Goal: Navigation & Orientation: Locate item on page

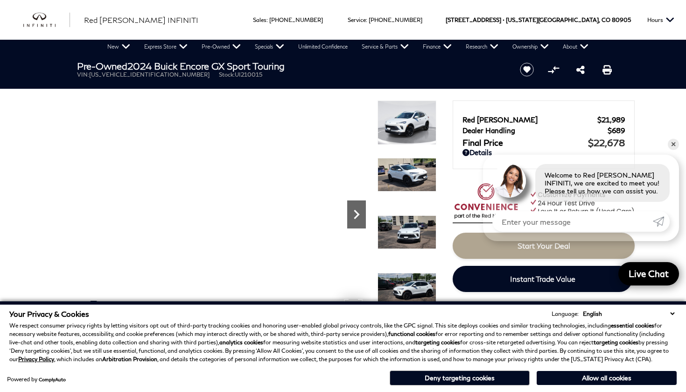
click at [350, 221] on icon "Next" at bounding box center [356, 214] width 19 height 19
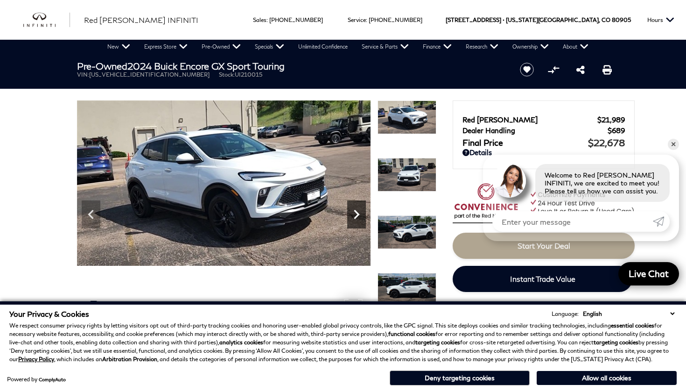
click at [350, 221] on icon "Next" at bounding box center [356, 214] width 19 height 19
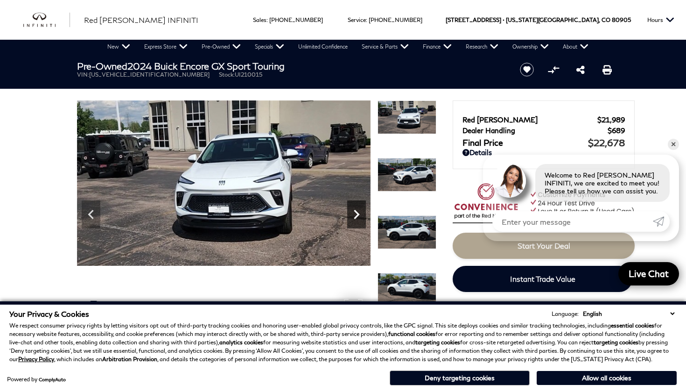
click at [350, 221] on icon "Next" at bounding box center [356, 214] width 19 height 19
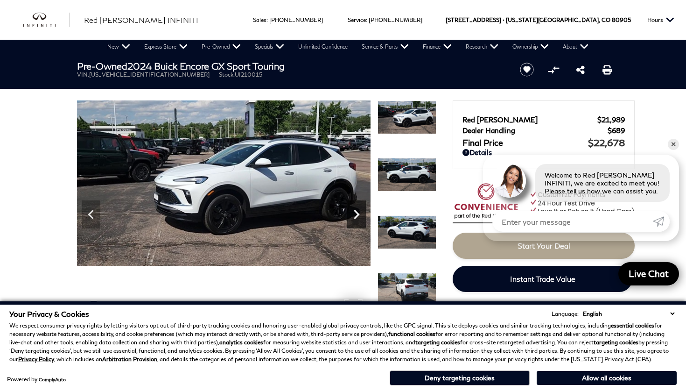
click at [350, 221] on icon "Next" at bounding box center [356, 214] width 19 height 19
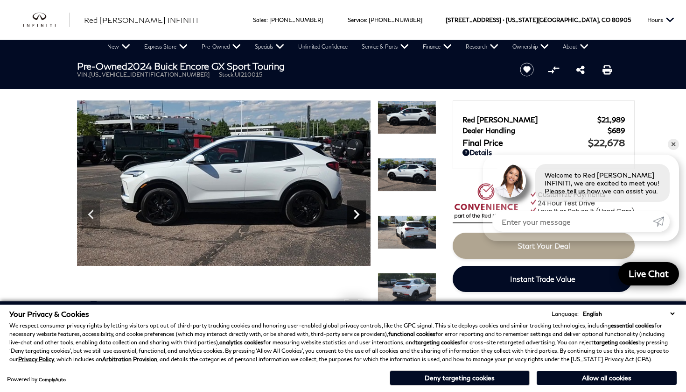
click at [350, 221] on icon "Next" at bounding box center [356, 214] width 19 height 19
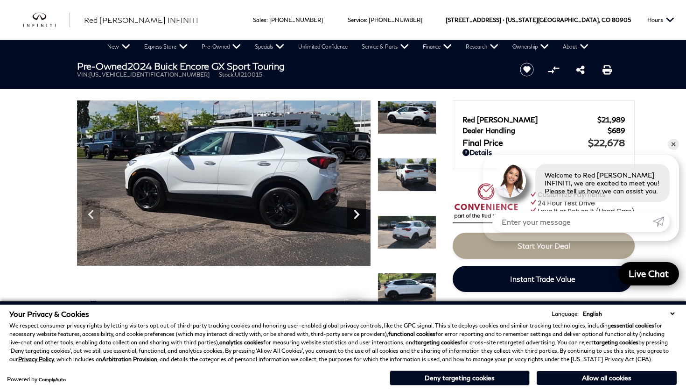
click at [350, 221] on icon "Next" at bounding box center [356, 214] width 19 height 19
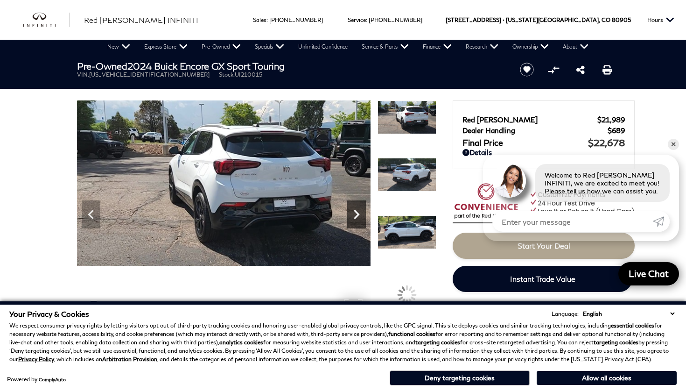
click at [350, 221] on icon "Next" at bounding box center [356, 214] width 19 height 19
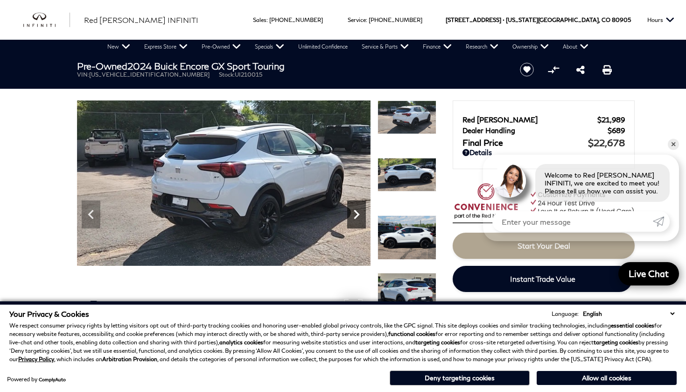
click at [350, 221] on icon "Next" at bounding box center [356, 214] width 19 height 19
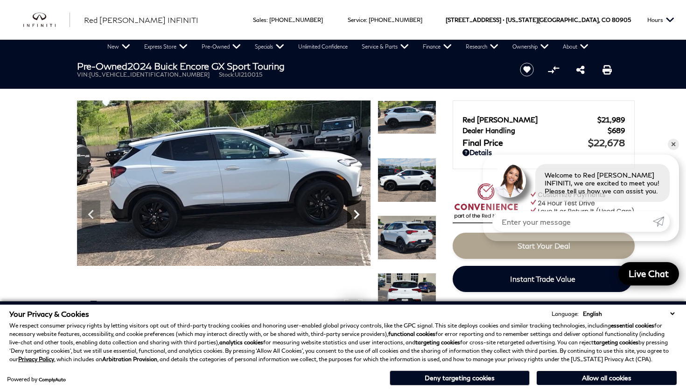
click at [350, 221] on icon "Next" at bounding box center [356, 214] width 19 height 19
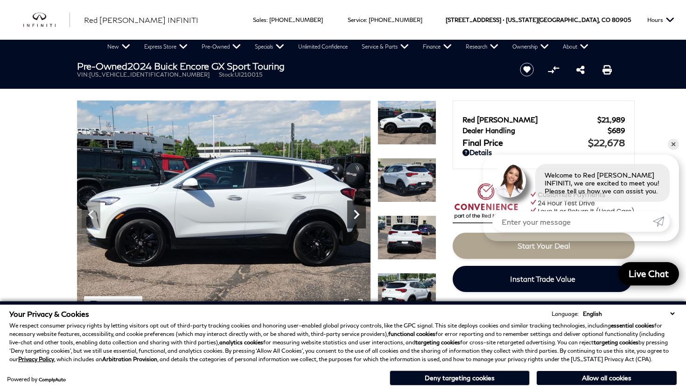
click at [350, 221] on icon "Next" at bounding box center [356, 214] width 19 height 19
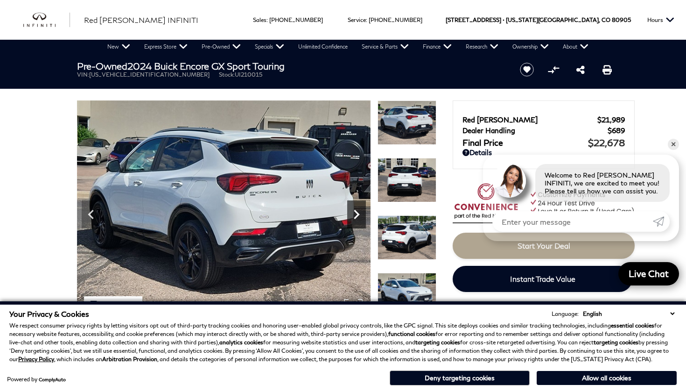
click at [350, 221] on icon "Next" at bounding box center [356, 214] width 19 height 19
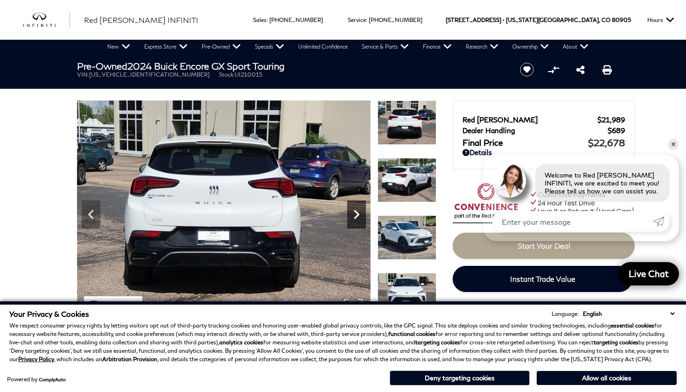
click at [350, 221] on icon "Next" at bounding box center [356, 214] width 19 height 19
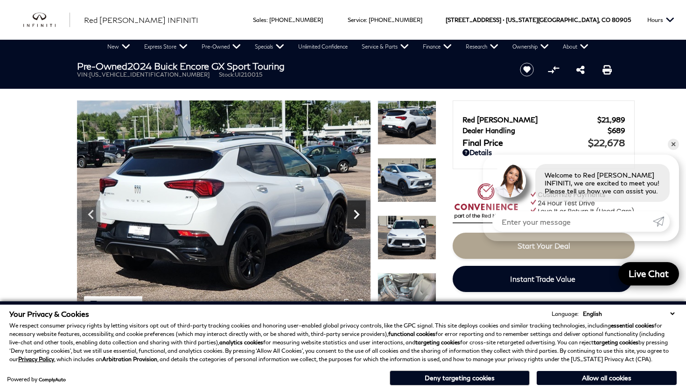
click at [350, 220] on icon "Next" at bounding box center [356, 214] width 19 height 19
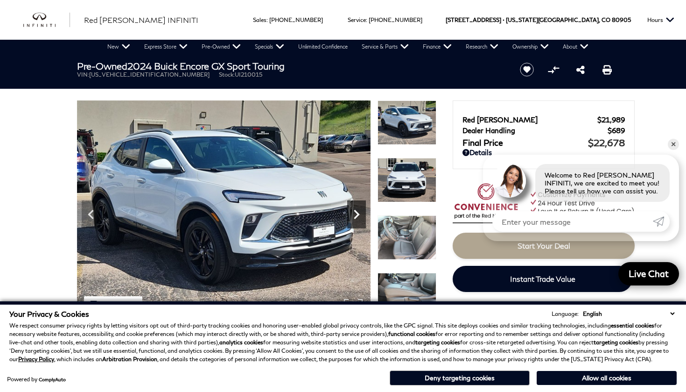
click at [350, 220] on icon "Next" at bounding box center [356, 214] width 19 height 19
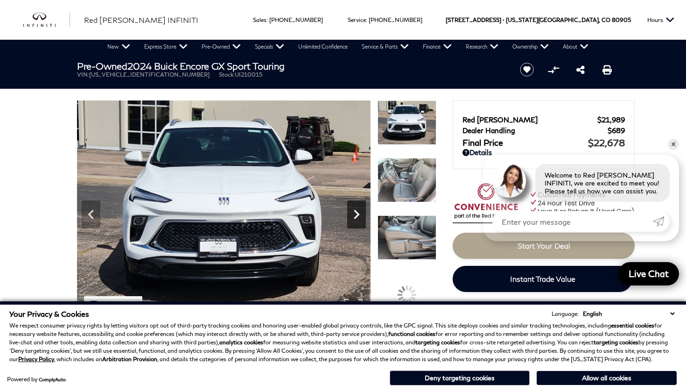
click at [350, 220] on icon "Next" at bounding box center [356, 214] width 19 height 19
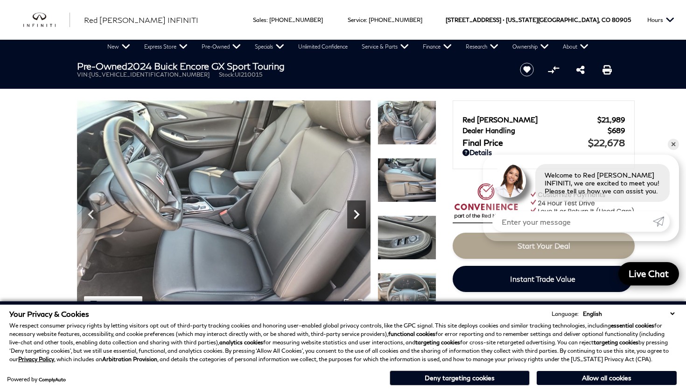
click at [350, 220] on icon "Next" at bounding box center [356, 214] width 19 height 19
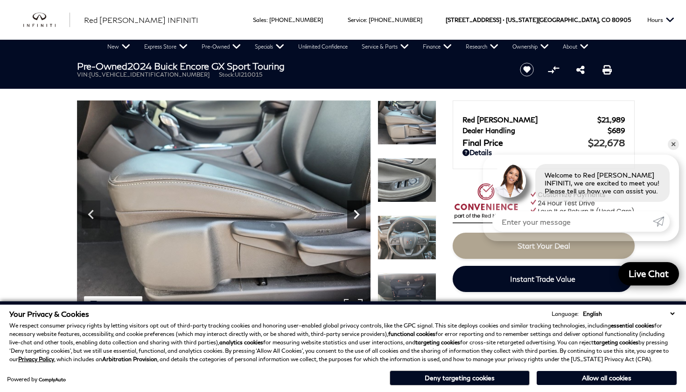
click at [350, 220] on icon "Next" at bounding box center [356, 214] width 19 height 19
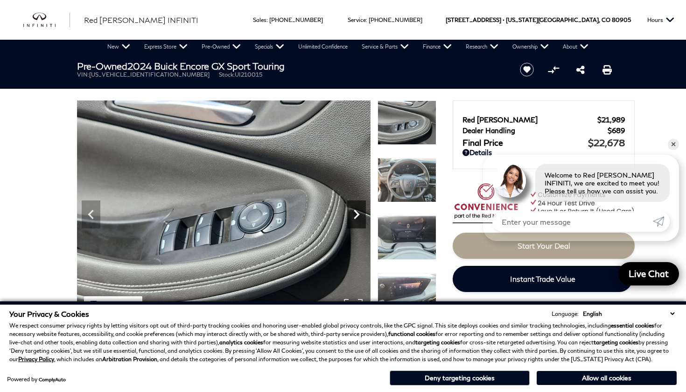
click at [350, 220] on icon "Next" at bounding box center [356, 214] width 19 height 19
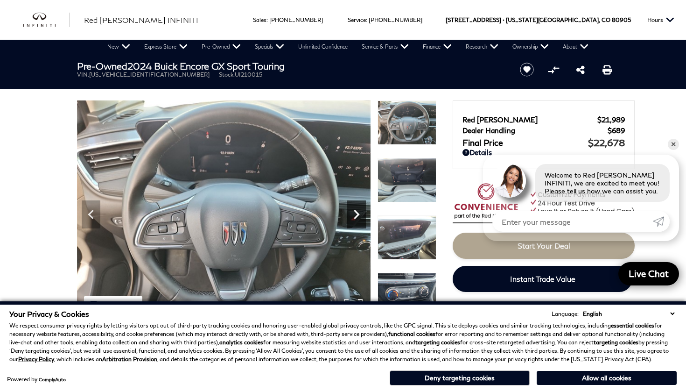
click at [350, 220] on icon "Next" at bounding box center [356, 214] width 19 height 19
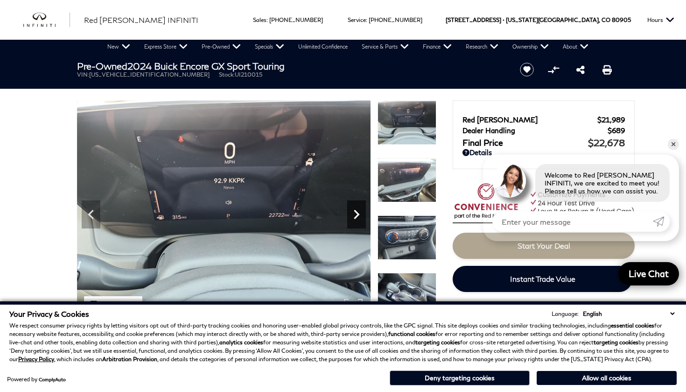
click at [350, 220] on icon "Next" at bounding box center [356, 214] width 19 height 19
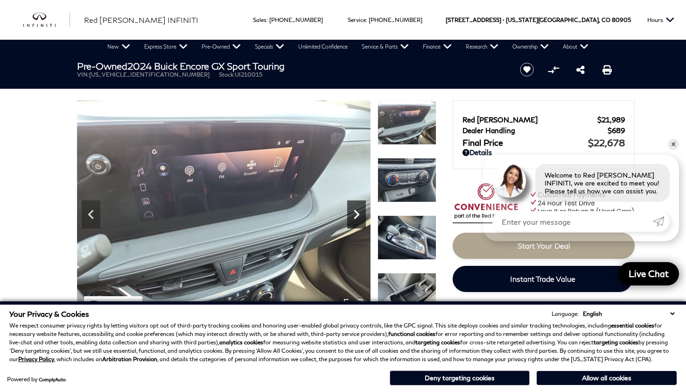
click at [350, 220] on icon "Next" at bounding box center [356, 214] width 19 height 19
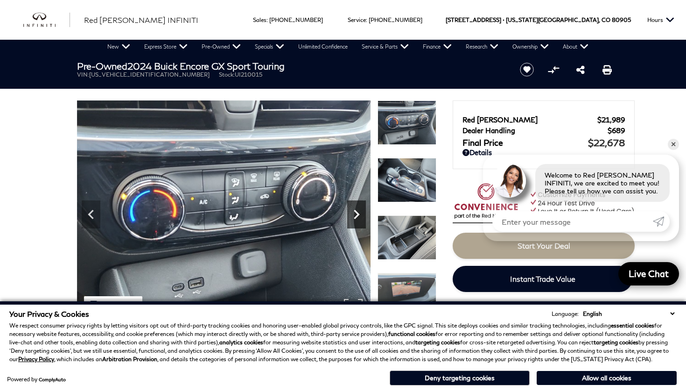
click at [350, 220] on icon "Next" at bounding box center [356, 214] width 19 height 19
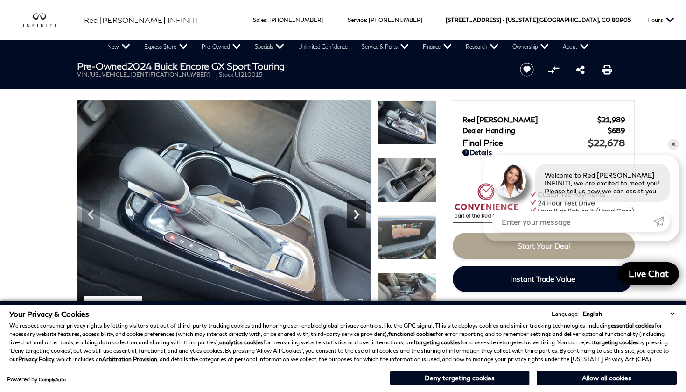
click at [350, 220] on icon "Next" at bounding box center [356, 214] width 19 height 19
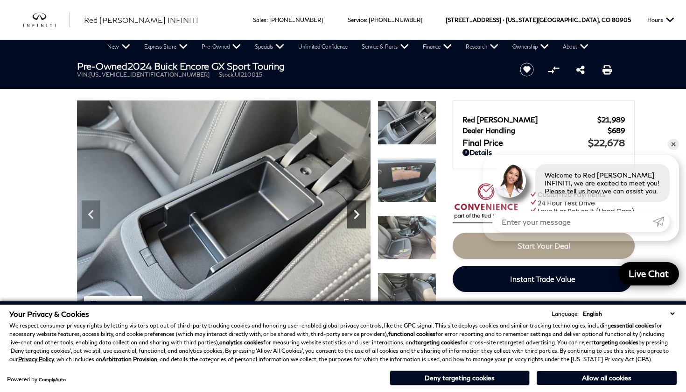
click at [350, 220] on icon "Next" at bounding box center [356, 214] width 19 height 19
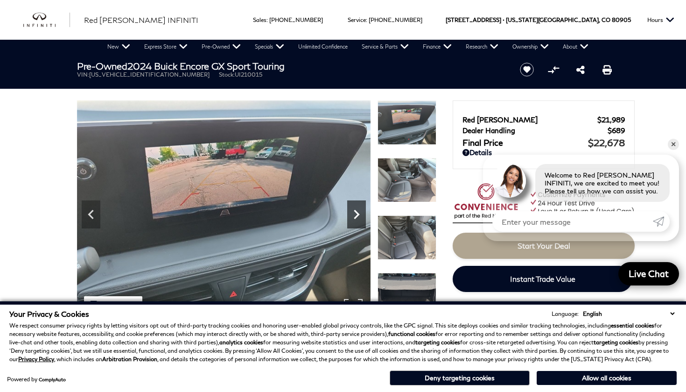
click at [350, 220] on icon "Next" at bounding box center [356, 214] width 19 height 19
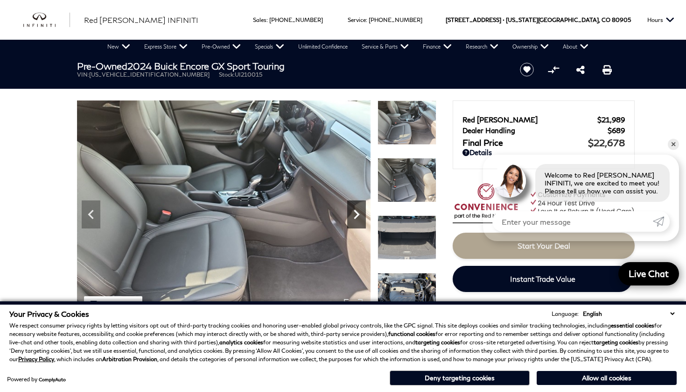
click at [350, 220] on icon "Next" at bounding box center [356, 214] width 19 height 19
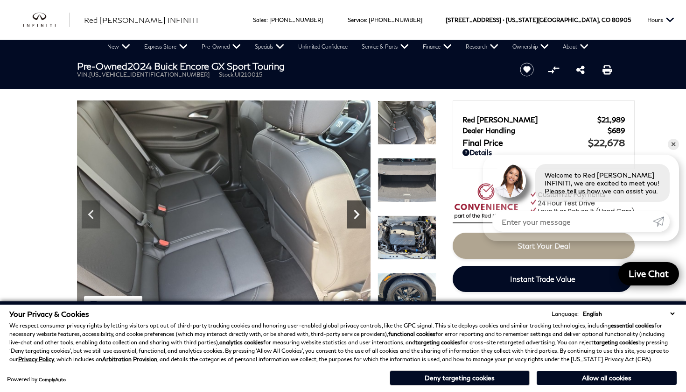
click at [349, 220] on icon "Next" at bounding box center [356, 214] width 19 height 19
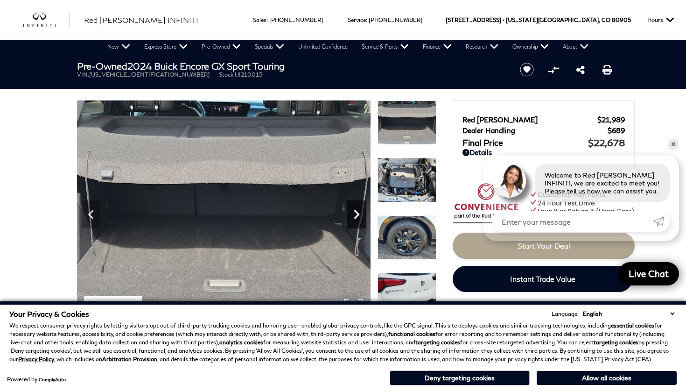
click at [349, 220] on icon "Next" at bounding box center [356, 214] width 19 height 19
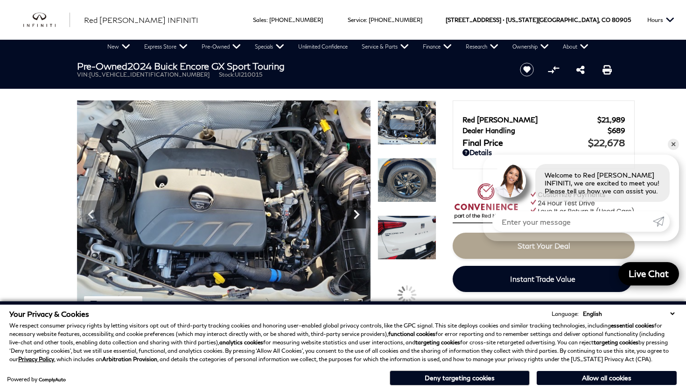
click at [349, 220] on icon "Next" at bounding box center [356, 214] width 19 height 19
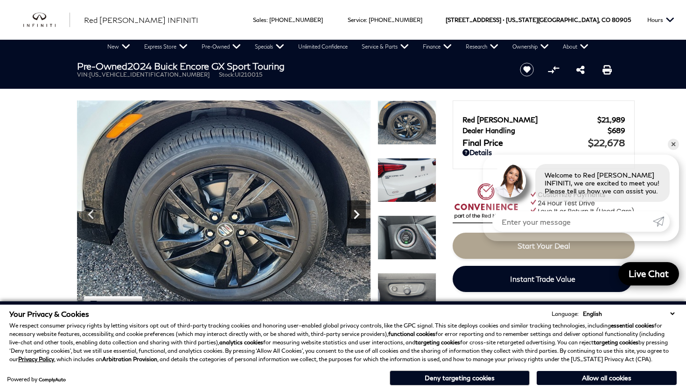
click at [349, 220] on icon "Next" at bounding box center [356, 214] width 19 height 19
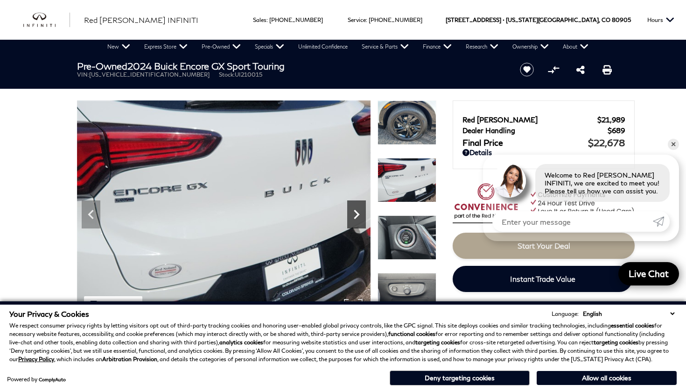
click at [349, 220] on icon "Next" at bounding box center [356, 214] width 19 height 19
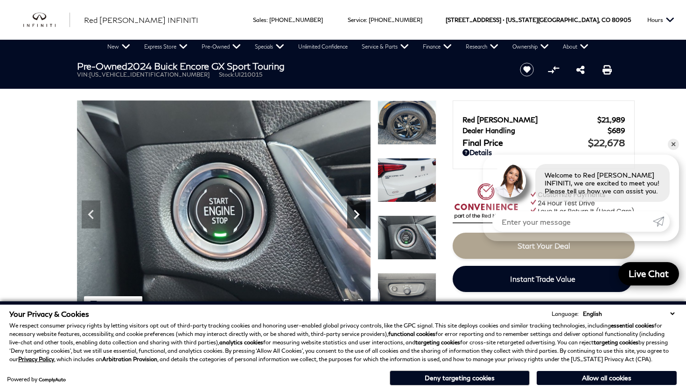
click at [349, 220] on icon "Next" at bounding box center [356, 214] width 19 height 19
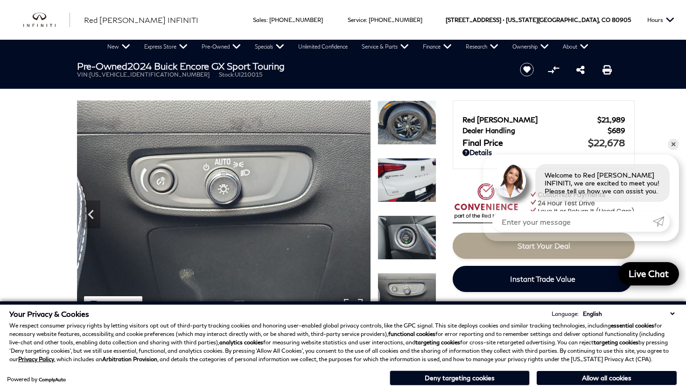
click at [349, 220] on img at bounding box center [224, 210] width 294 height 220
